Goal: Task Accomplishment & Management: Use online tool/utility

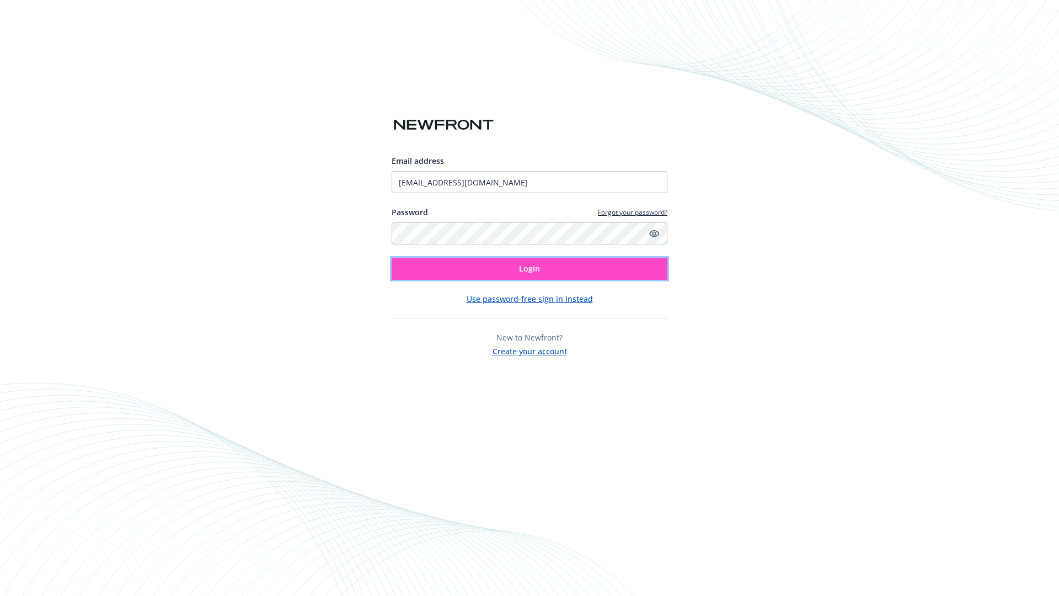
click at [529, 269] on span "Login" at bounding box center [529, 268] width 21 height 10
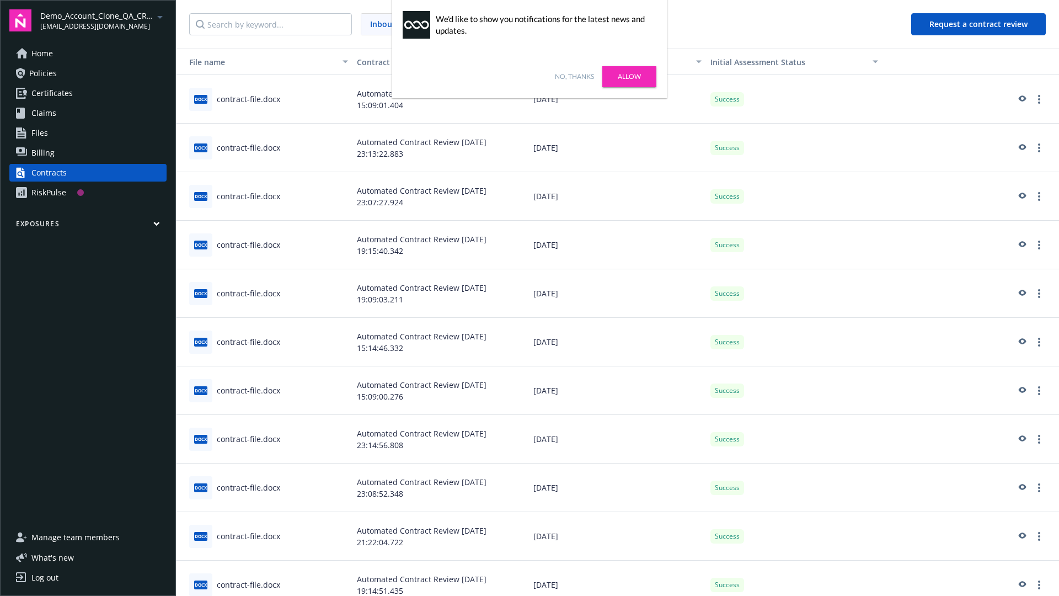
click at [574, 77] on link "No, thanks" at bounding box center [574, 77] width 39 height 10
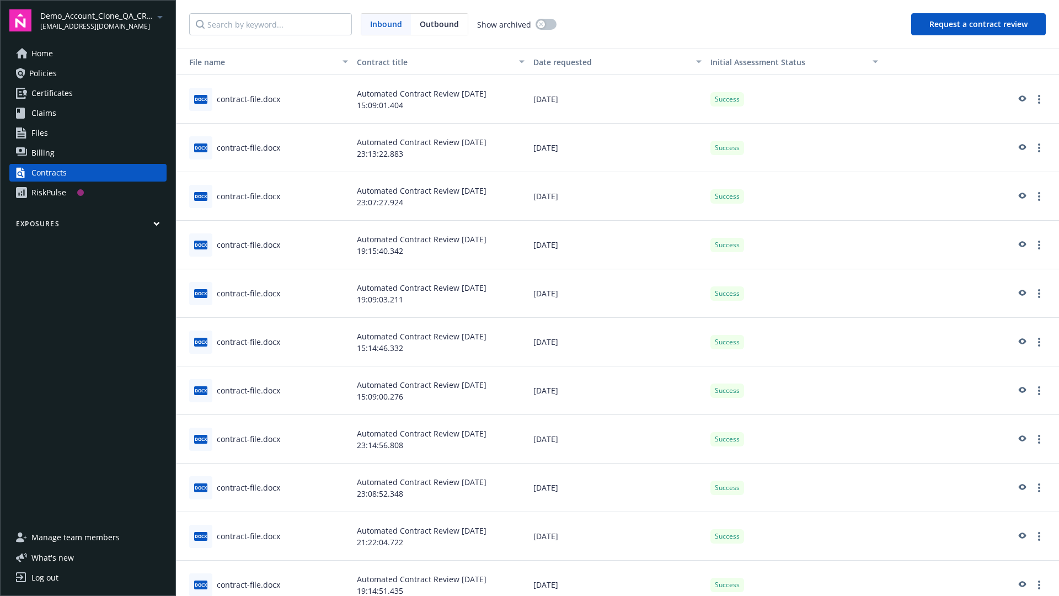
click at [979, 24] on button "Request a contract review" at bounding box center [978, 24] width 135 height 22
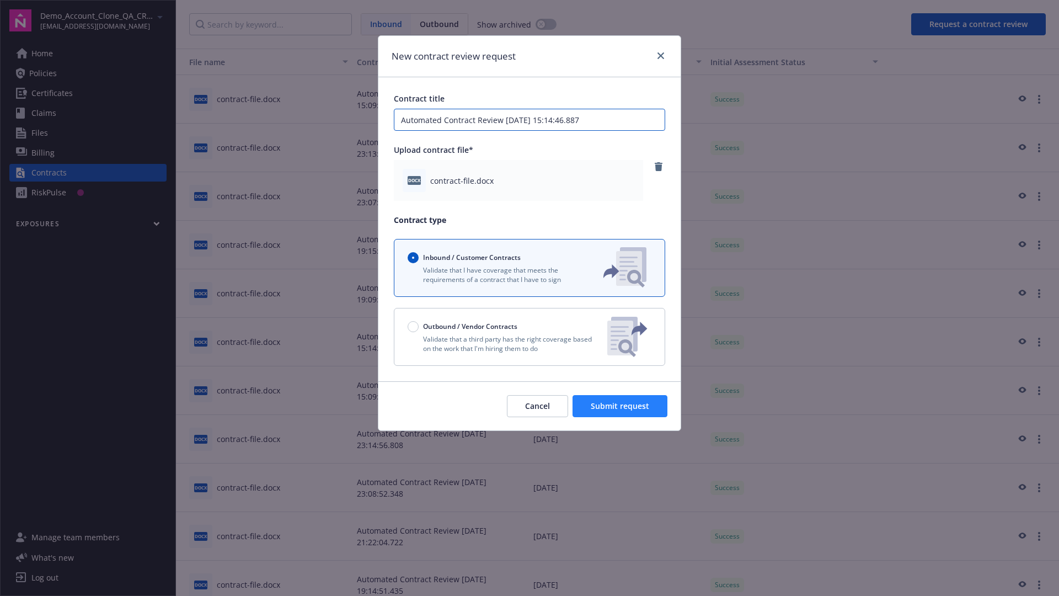
type input "Automated Contract Review 09-22-2025 15:14:46.887"
click at [620, 406] on span "Submit request" at bounding box center [620, 405] width 58 height 10
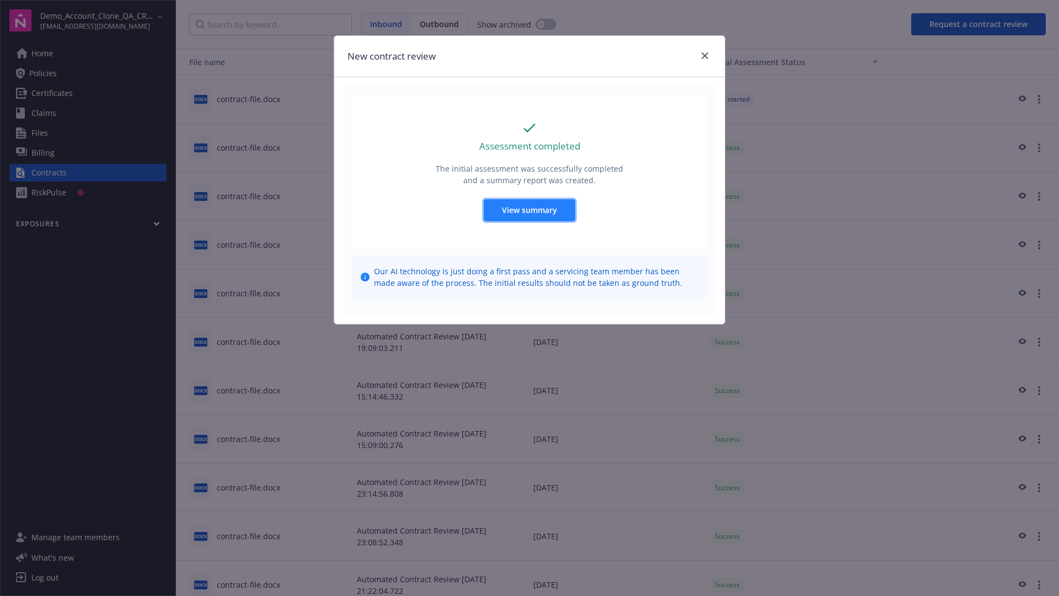
click at [529, 210] on span "View summary" at bounding box center [529, 210] width 55 height 10
